Goal: Information Seeking & Learning: Find contact information

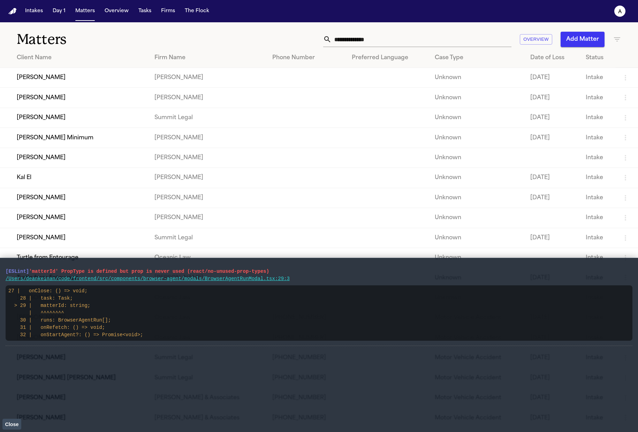
click at [21, 423] on button "Close" at bounding box center [11, 424] width 19 height 10
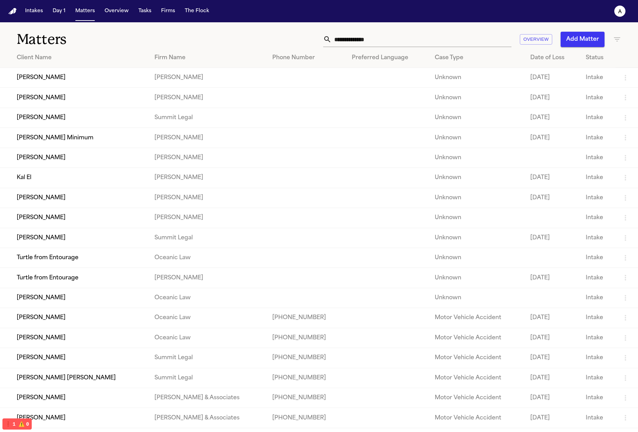
click at [66, 221] on td "[PERSON_NAME]" at bounding box center [74, 218] width 149 height 20
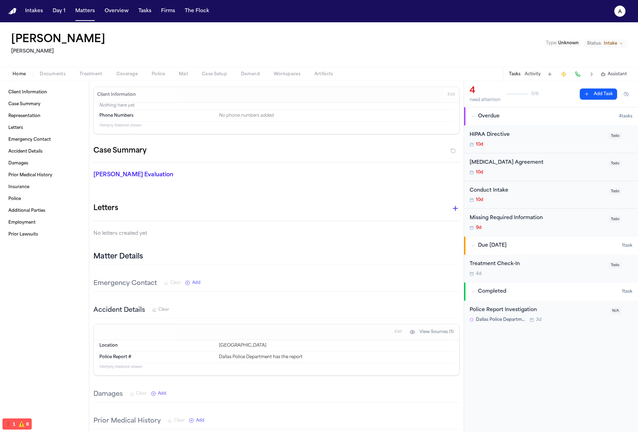
click at [514, 315] on div "Police Report Investigation Dallas Police Department 3d" at bounding box center [538, 314] width 136 height 16
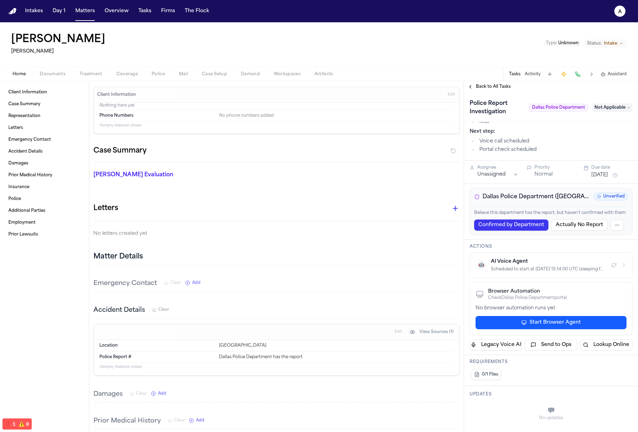
scroll to position [87, 0]
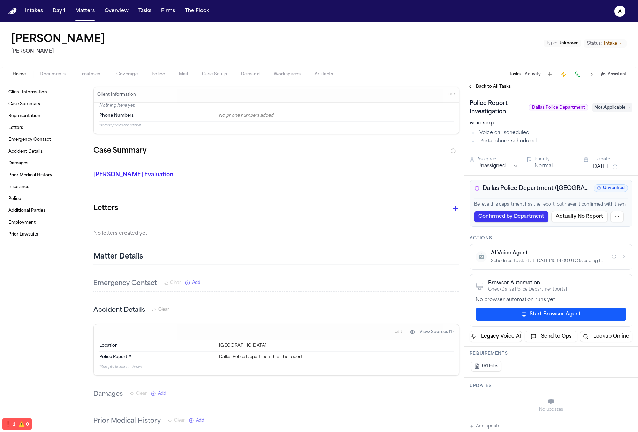
click at [166, 73] on button "Police" at bounding box center [158, 74] width 27 height 8
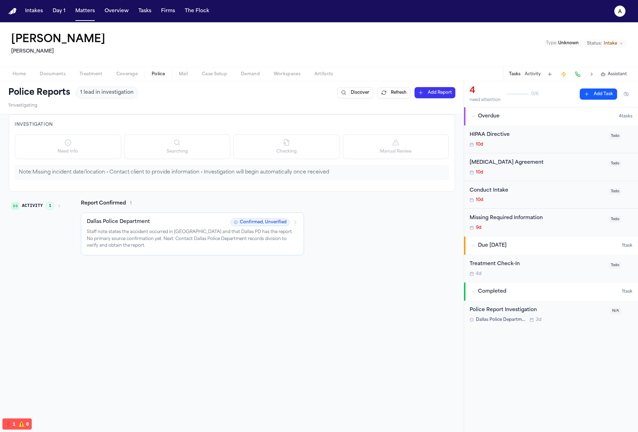
click at [184, 241] on p "Staff note states the accident occurred in [GEOGRAPHIC_DATA] and that Dallas PD…" at bounding box center [192, 239] width 211 height 21
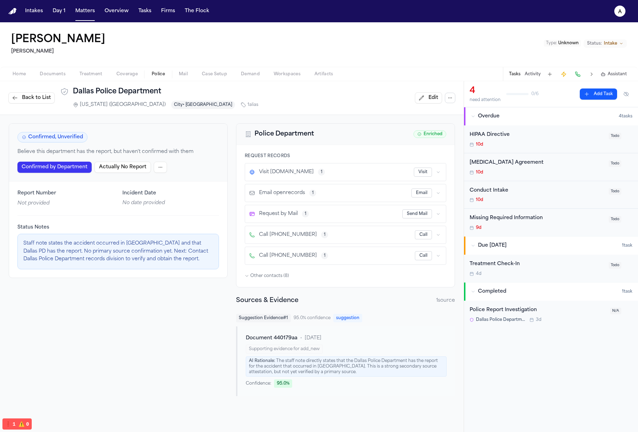
click at [328, 176] on div "Visit [DOMAIN_NAME] 1 Visit" at bounding box center [345, 172] width 192 height 9
click at [318, 173] on button "1" at bounding box center [321, 172] width 7 height 7
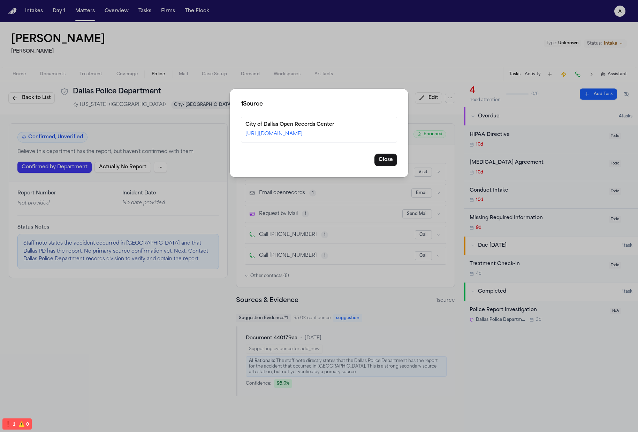
click at [303, 137] on link "[URL][DOMAIN_NAME]" at bounding box center [273, 133] width 57 height 5
click at [337, 226] on div "1 Source City of Dallas Open Records Center [URL][DOMAIN_NAME] Close" at bounding box center [319, 216] width 638 height 432
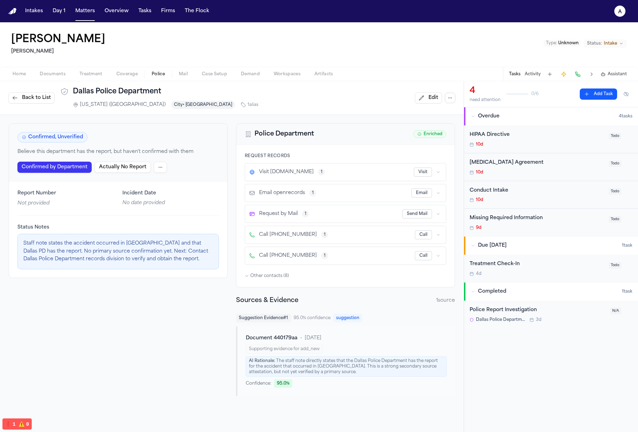
click at [273, 281] on div "Request Records Visit [DOMAIN_NAME] 1 Visit Email openrecords 1 Email Request b…" at bounding box center [345, 216] width 218 height 142
click at [280, 277] on span "Other contacts ( 8 )" at bounding box center [269, 276] width 39 height 6
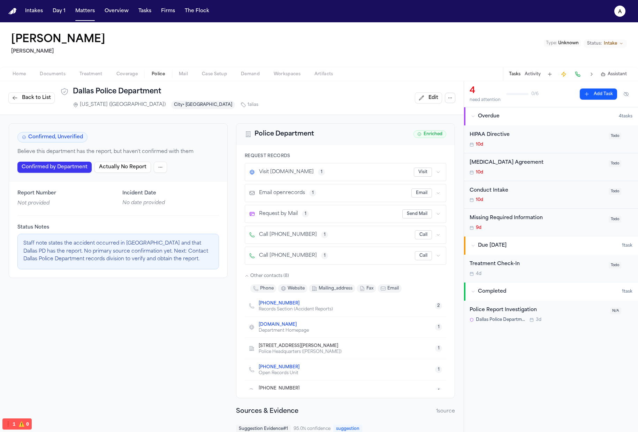
click at [280, 277] on span "Other contacts ( 8 )" at bounding box center [269, 276] width 39 height 6
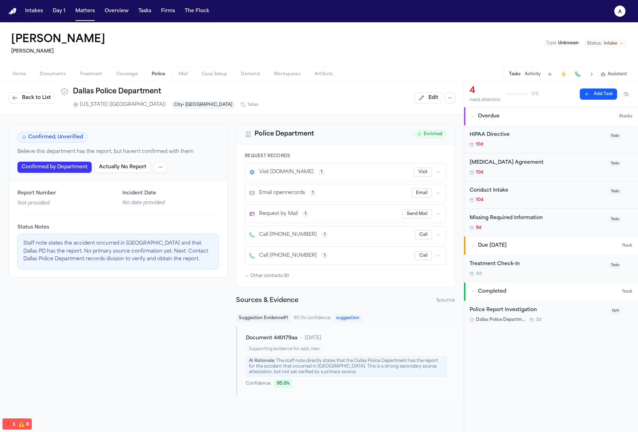
click at [268, 272] on div "Request Records Visit [DOMAIN_NAME] 1 Visit Email openrecords 1 Email Request b…" at bounding box center [345, 216] width 218 height 142
click at [267, 274] on span "Other contacts ( 8 )" at bounding box center [269, 276] width 39 height 6
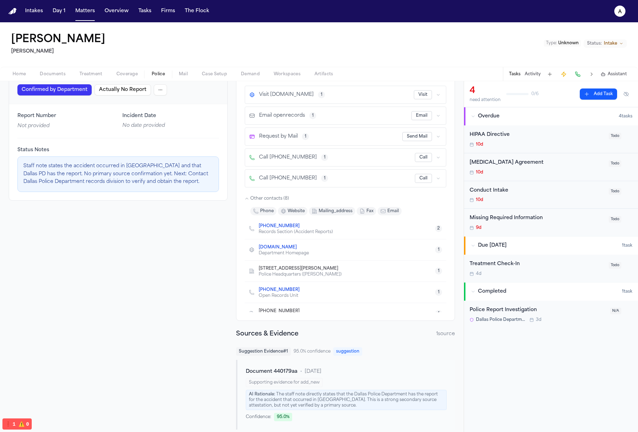
scroll to position [4, 0]
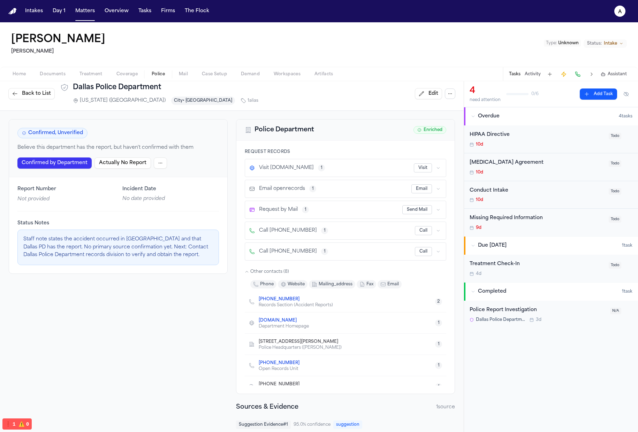
click at [290, 169] on span "Visit [DOMAIN_NAME]" at bounding box center [286, 168] width 55 height 7
click at [125, 83] on h1 "Dallas Police Department" at bounding box center [165, 88] width 185 height 10
copy div "Dallas Police Department"
